Goal: Task Accomplishment & Management: Manage account settings

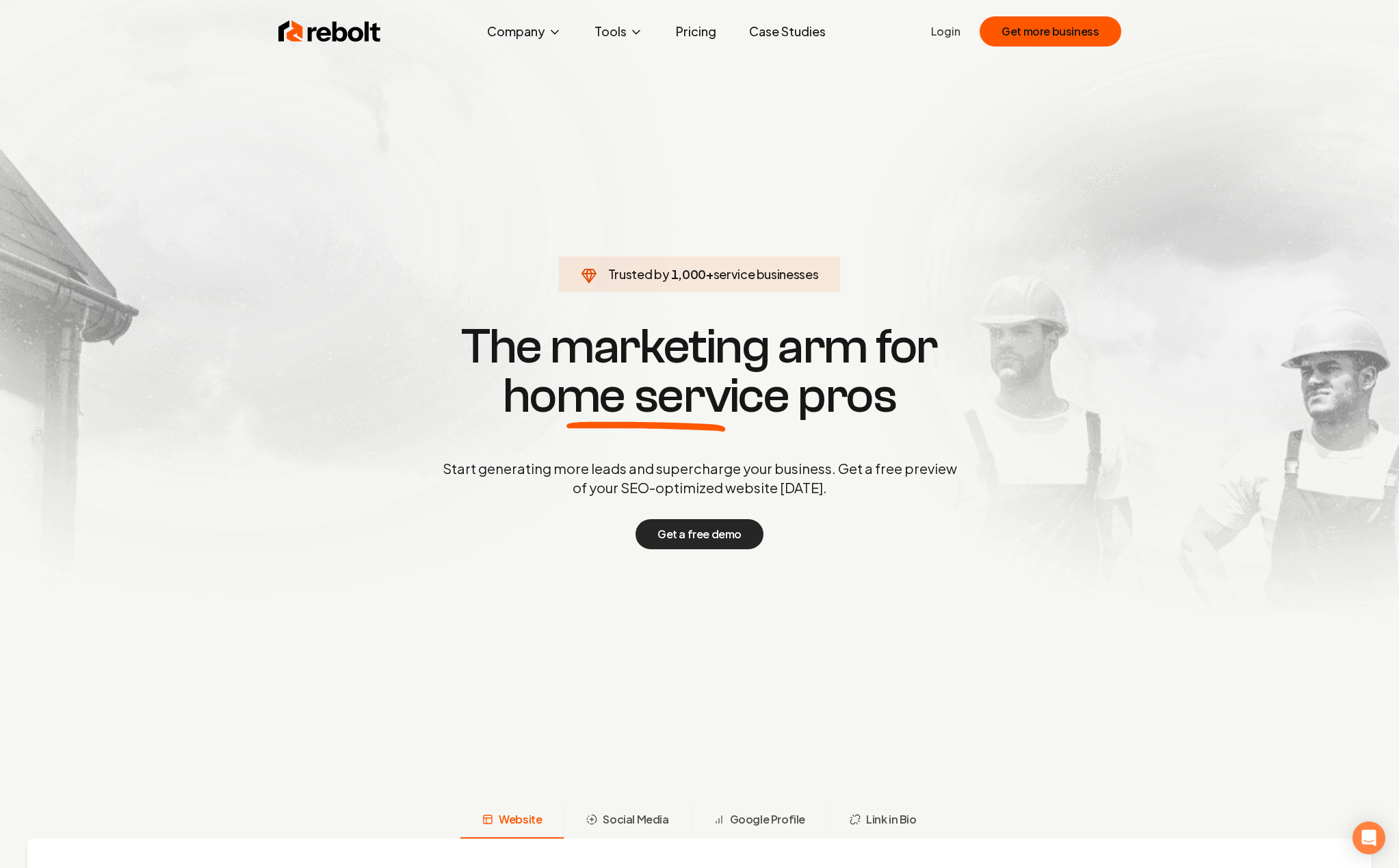
click at [680, 537] on button "Get a free demo" at bounding box center [700, 534] width 128 height 30
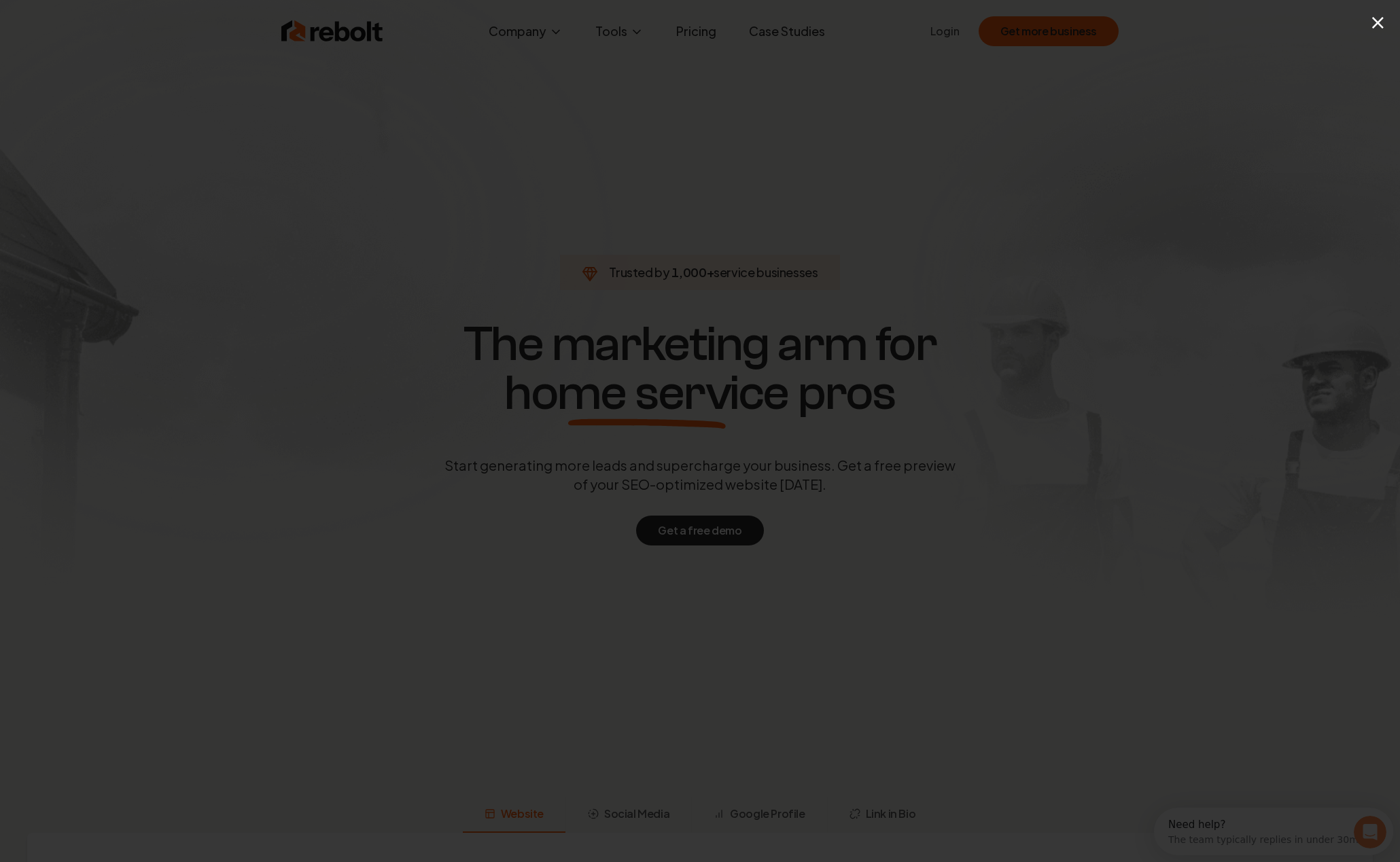
click at [693, 157] on div "×" at bounding box center [700, 431] width 1400 height 862
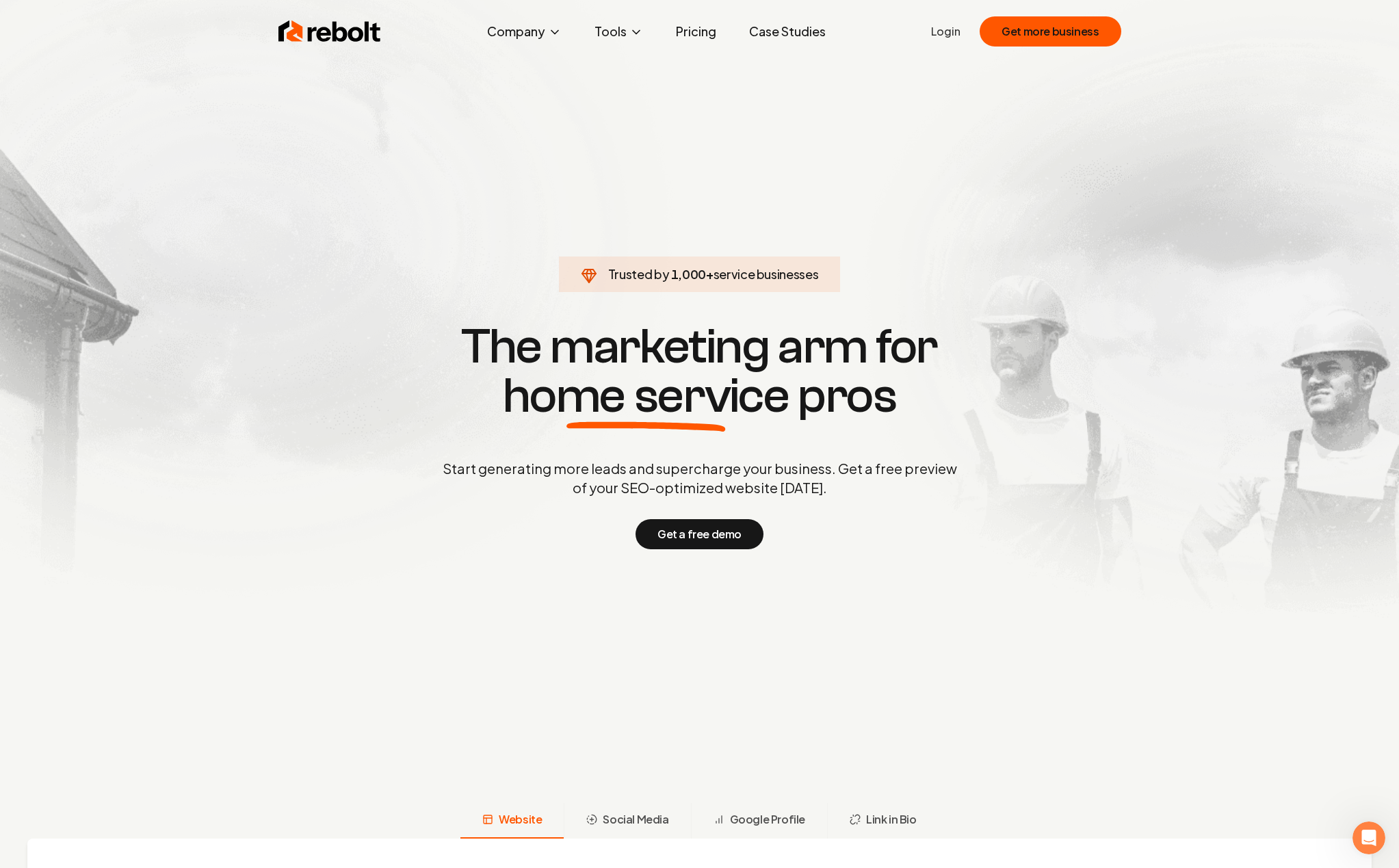
click at [953, 24] on link "Login" at bounding box center [946, 32] width 29 height 16
